Goal: Task Accomplishment & Management: Use online tool/utility

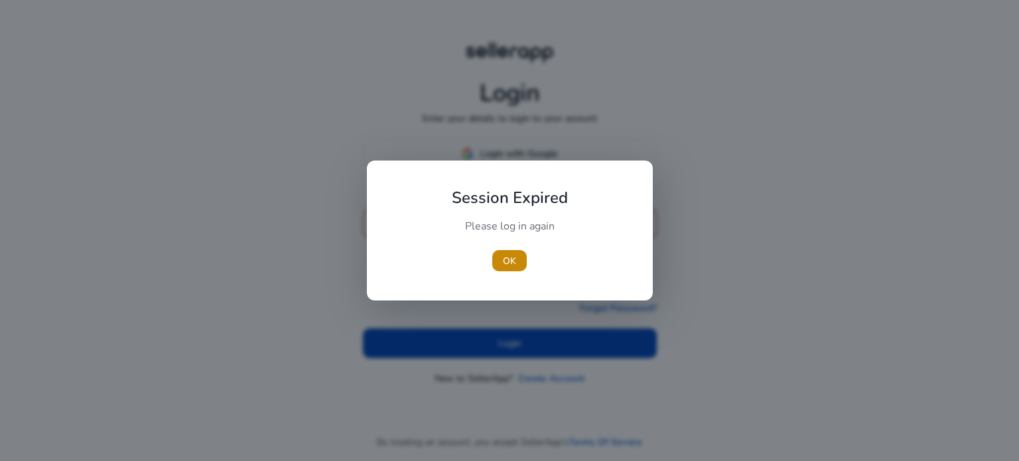
drag, startPoint x: 509, startPoint y: 258, endPoint x: 512, endPoint y: 243, distance: 15.0
click at [509, 254] on span "OK" at bounding box center [509, 261] width 13 height 14
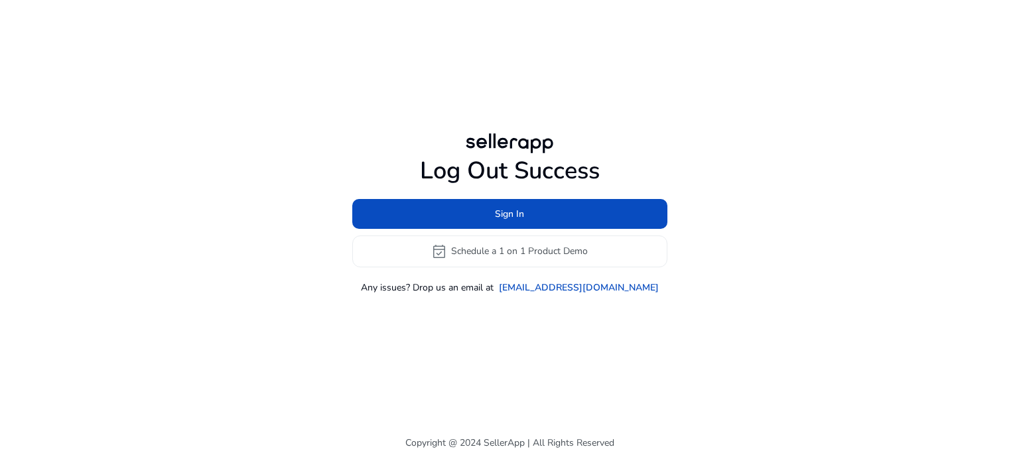
click at [517, 149] on div at bounding box center [510, 143] width 96 height 27
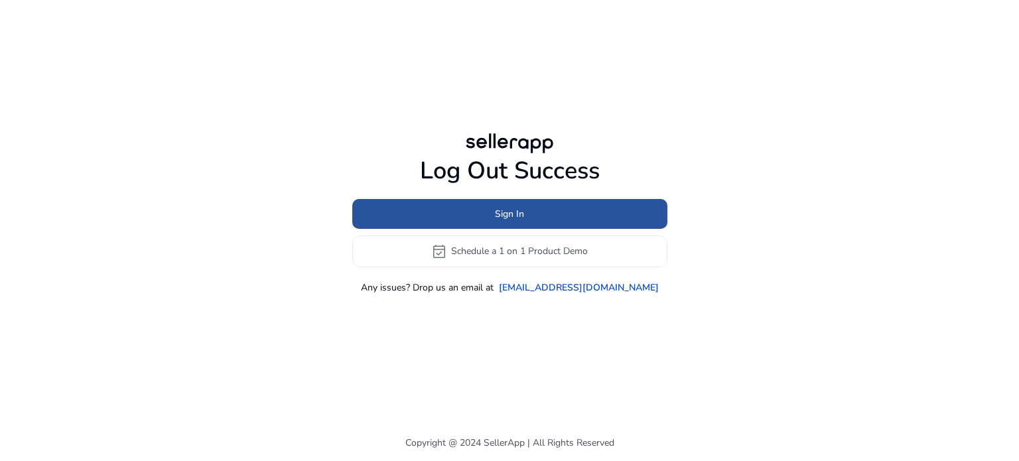
click at [505, 211] on span "Sign In" at bounding box center [509, 214] width 29 height 14
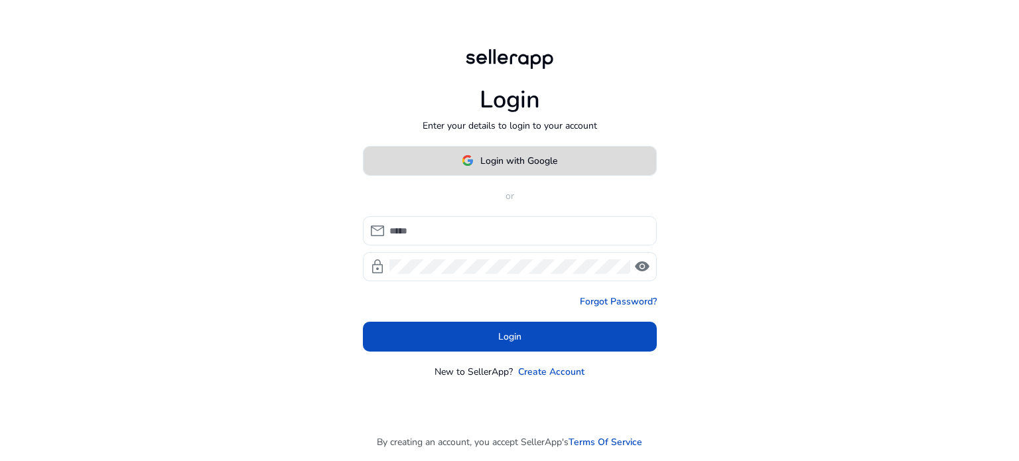
click at [519, 156] on span "Login with Google" at bounding box center [518, 161] width 77 height 14
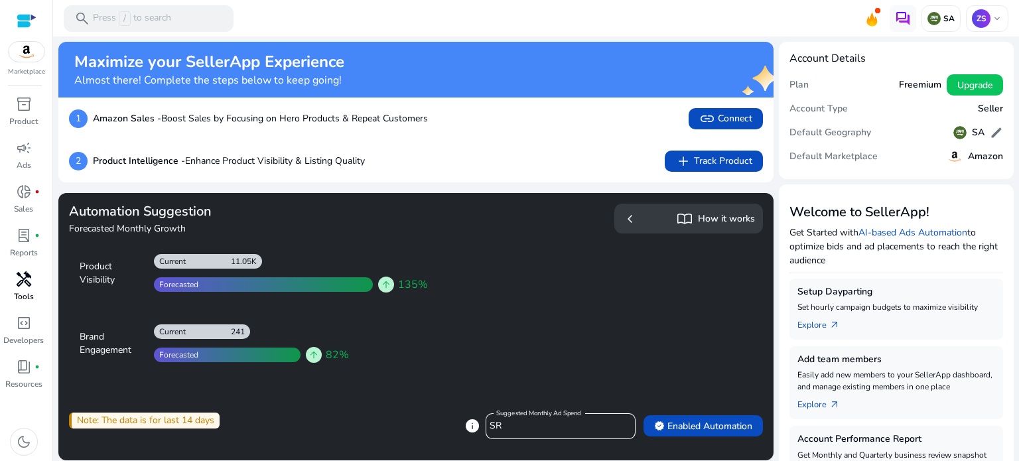
click at [21, 285] on span "handyman" at bounding box center [24, 279] width 16 height 16
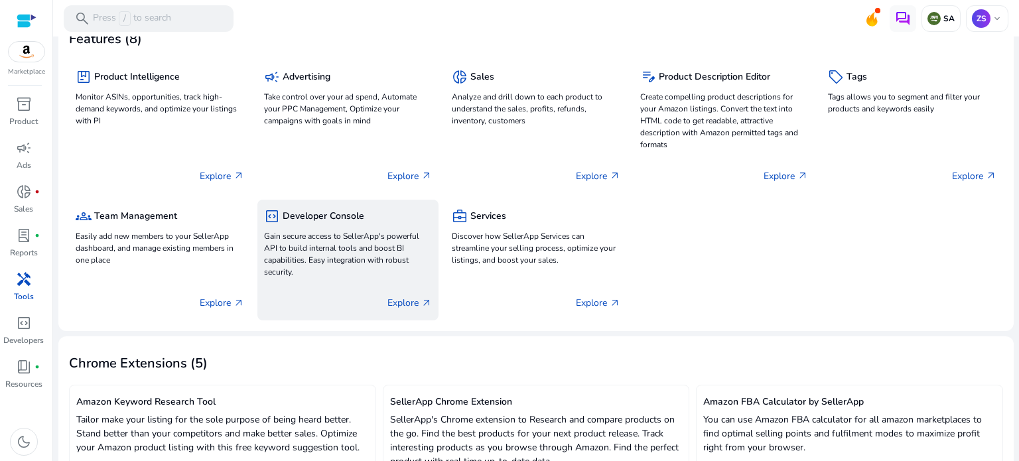
scroll to position [82, 0]
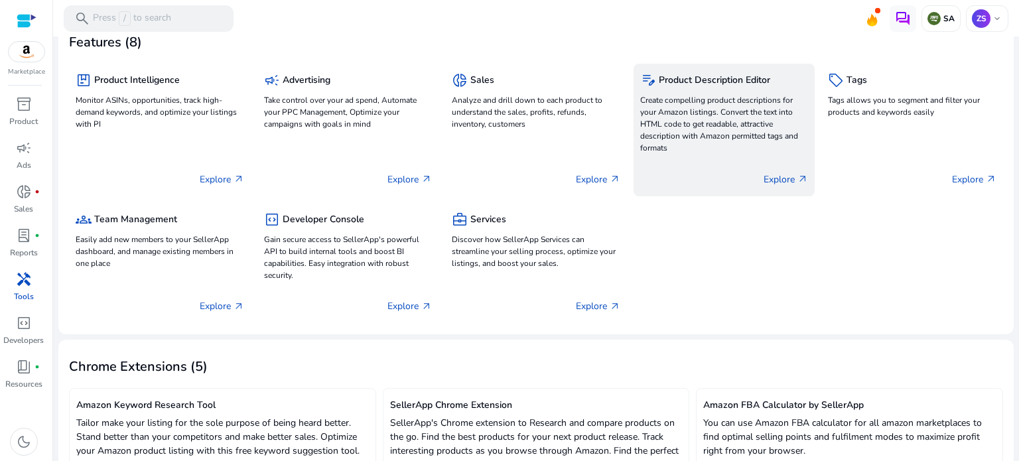
click at [708, 119] on p "Create compelling product descriptions for your Amazon listings. Convert the te…" at bounding box center [724, 124] width 168 height 60
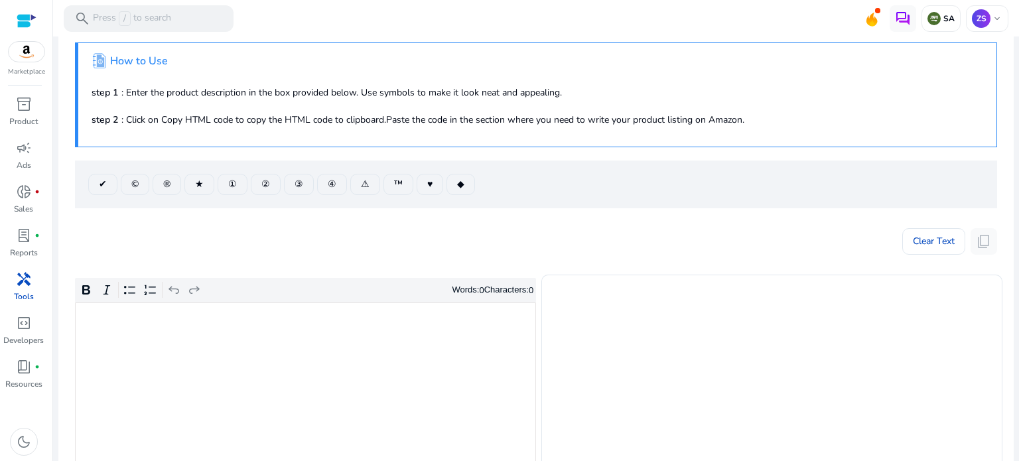
scroll to position [199, 0]
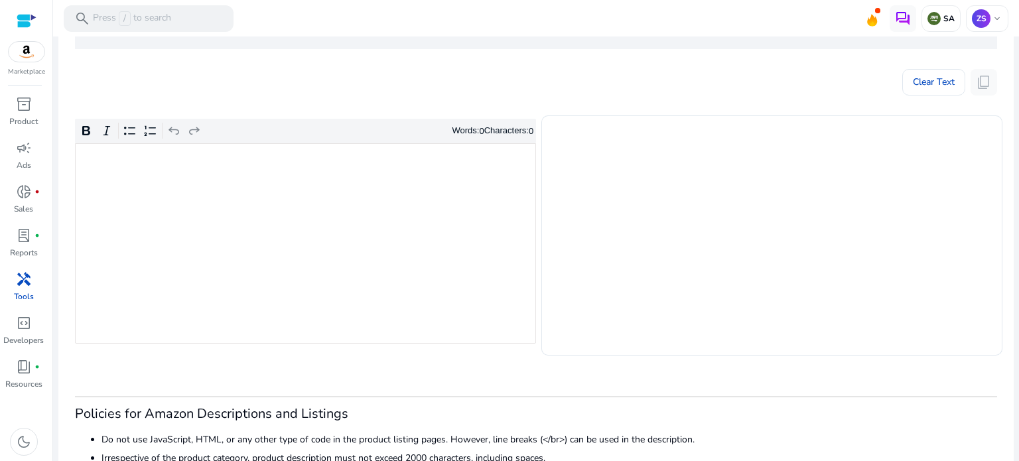
click at [220, 249] on div "Rich Text Editor. Editing area: main. Press Alt+0 for help." at bounding box center [305, 243] width 461 height 200
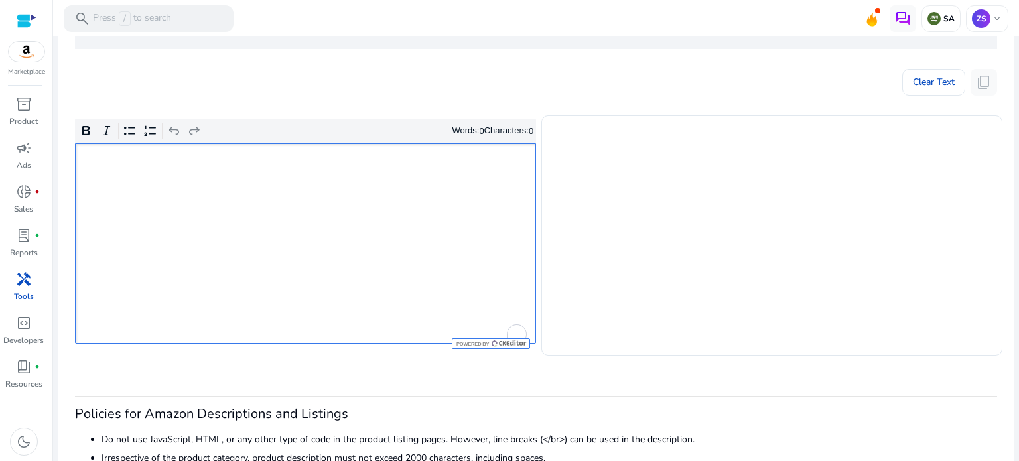
type textarea "**********"
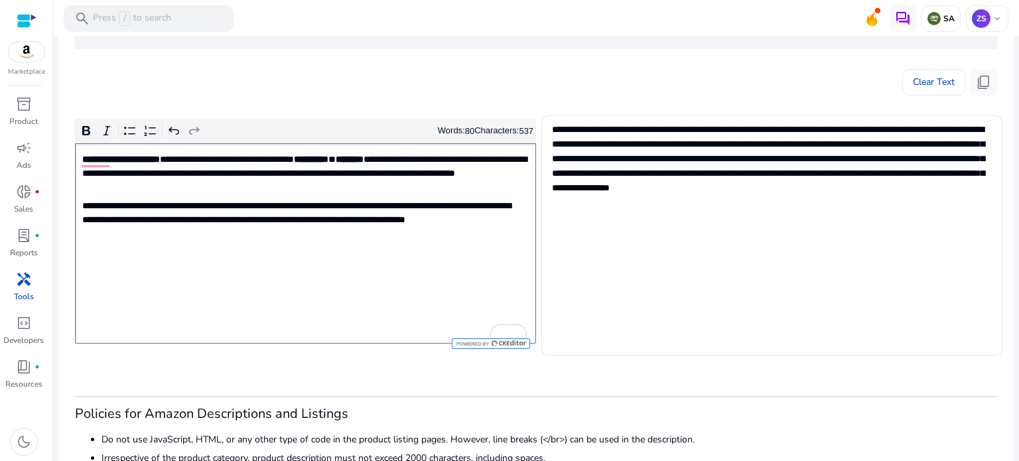
click at [160, 156] on strong "**********" at bounding box center [121, 159] width 78 height 9
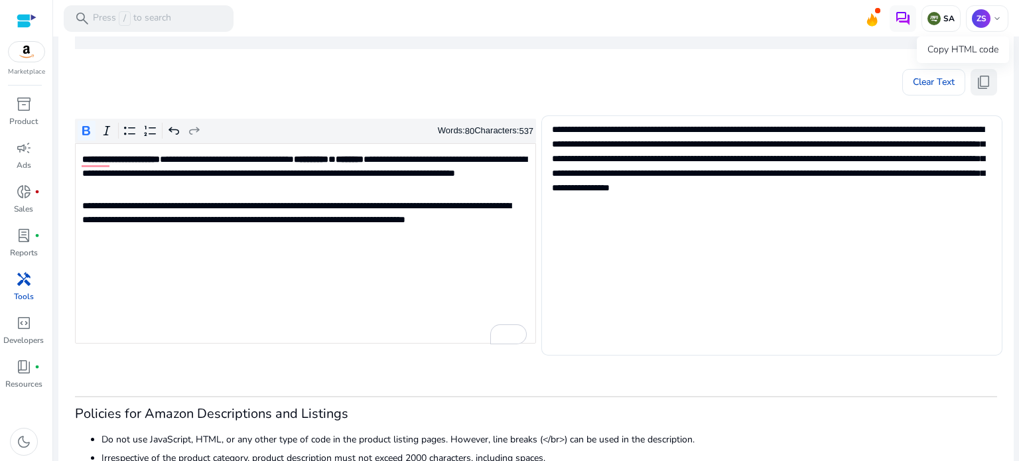
click at [978, 82] on span "content_copy" at bounding box center [984, 82] width 16 height 16
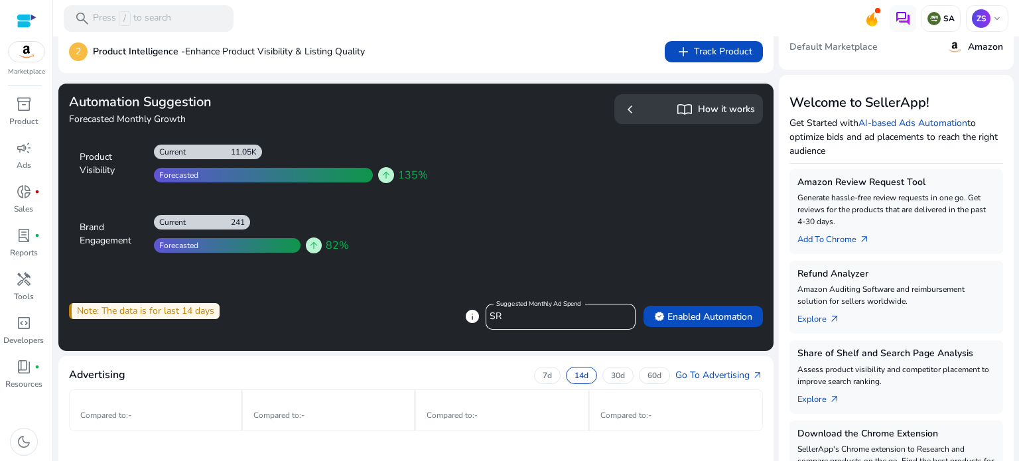
scroll to position [133, 0]
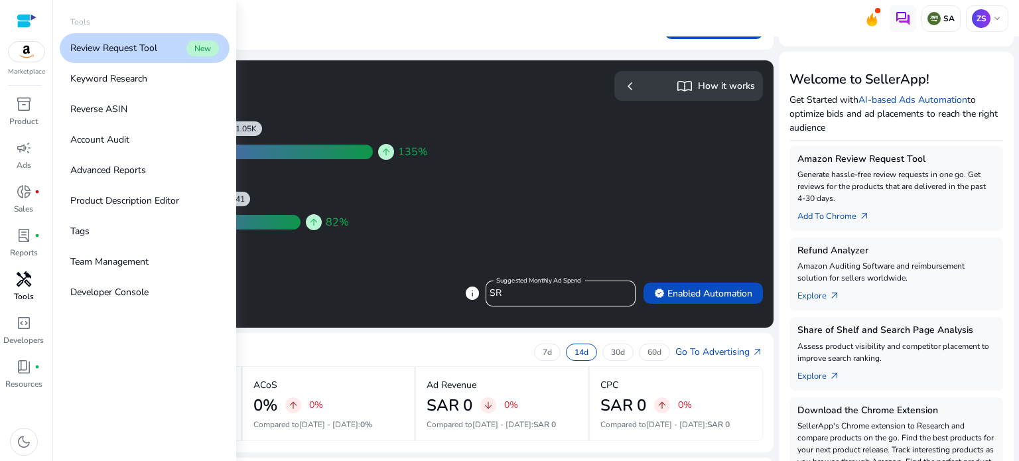
click at [33, 279] on div "handyman" at bounding box center [23, 279] width 37 height 21
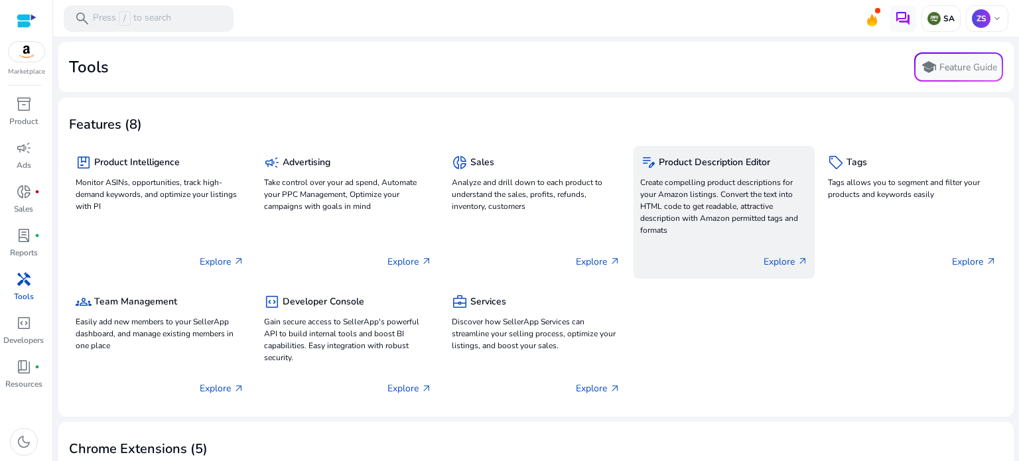
click at [695, 220] on p "Create compelling product descriptions for your Amazon listings. Convert the te…" at bounding box center [724, 206] width 168 height 60
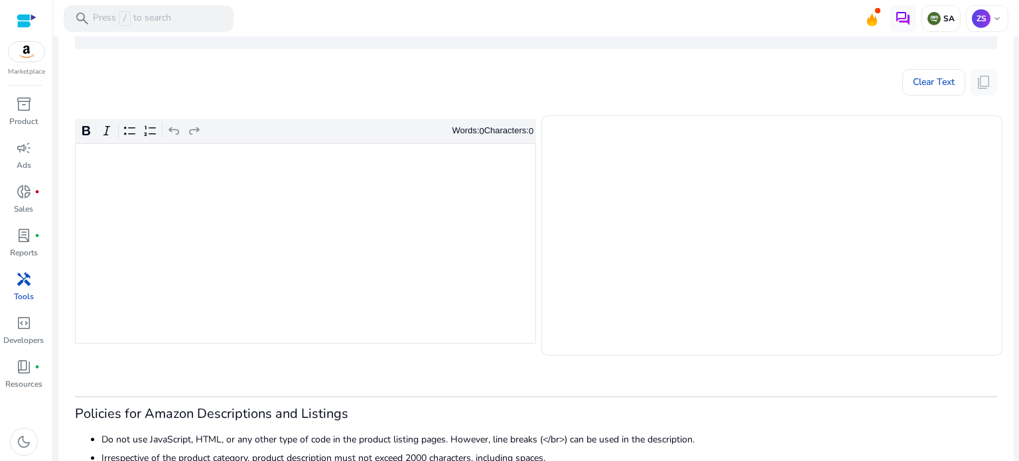
click at [263, 216] on div "Rich Text Editor. Editing area: main. Press Alt+0 for help." at bounding box center [305, 243] width 461 height 200
